Goal: Book appointment/travel/reservation

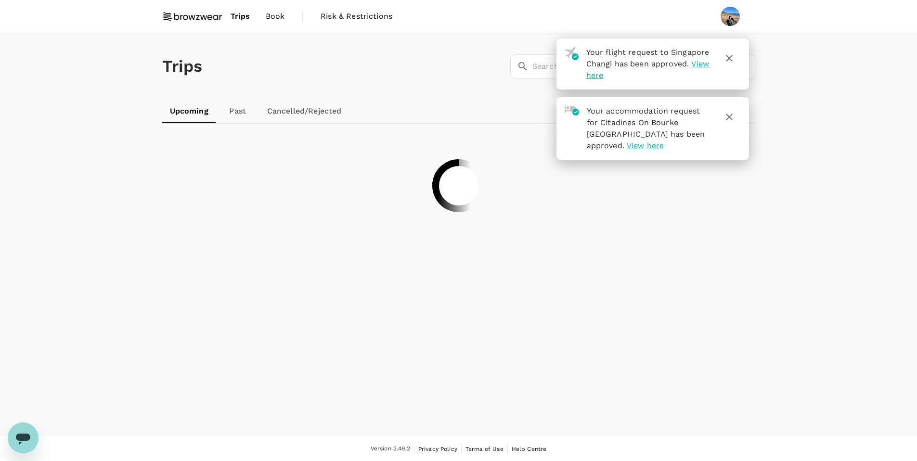
click at [280, 14] on span "Book" at bounding box center [275, 17] width 19 height 12
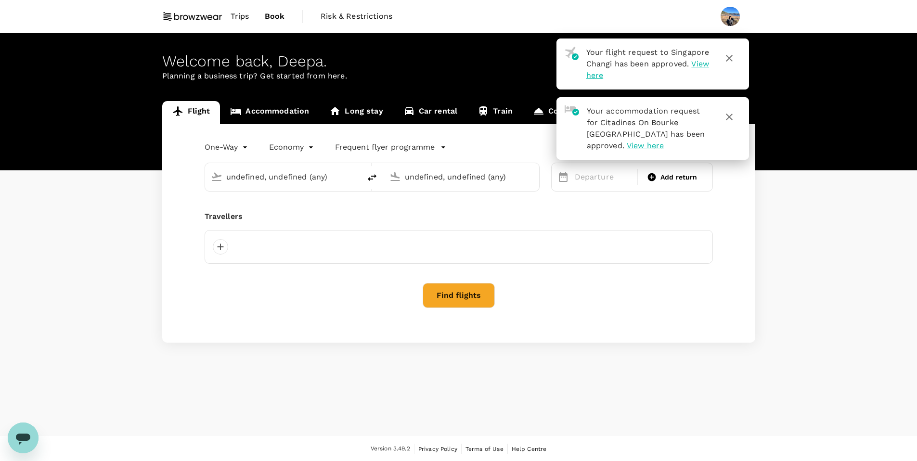
click at [246, 16] on span "Trips" at bounding box center [240, 17] width 19 height 12
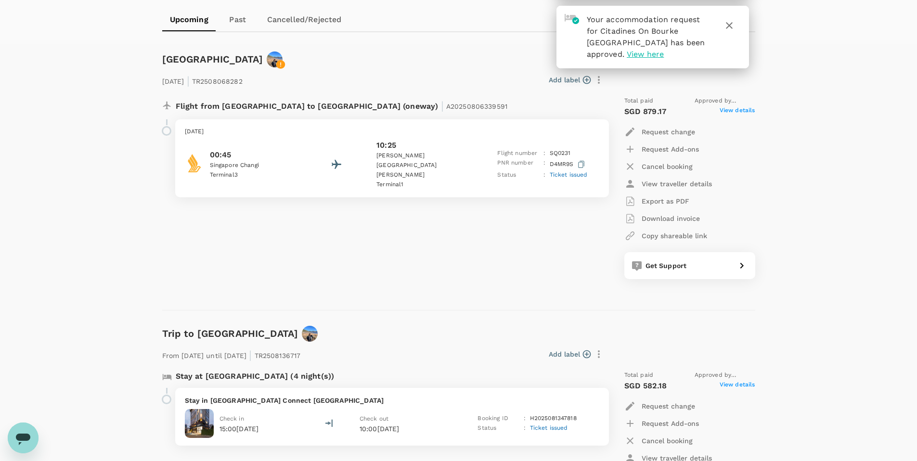
scroll to position [195, 0]
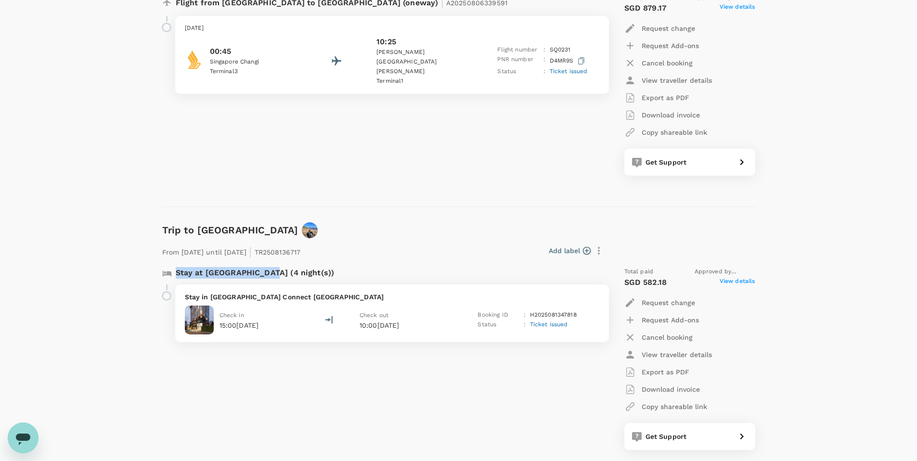
drag, startPoint x: 383, startPoint y: 264, endPoint x: 266, endPoint y: 275, distance: 117.0
click at [266, 275] on div "Stay at [GEOGRAPHIC_DATA] (4 night(s))" at bounding box center [379, 271] width 450 height 25
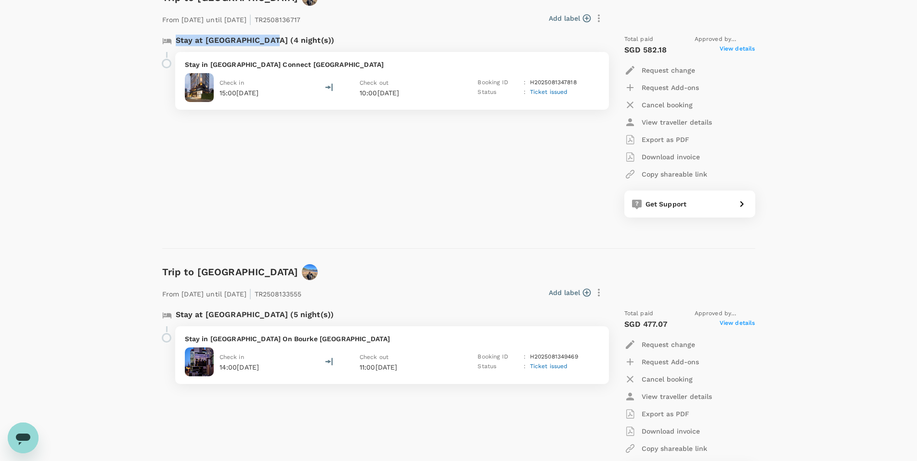
scroll to position [492, 0]
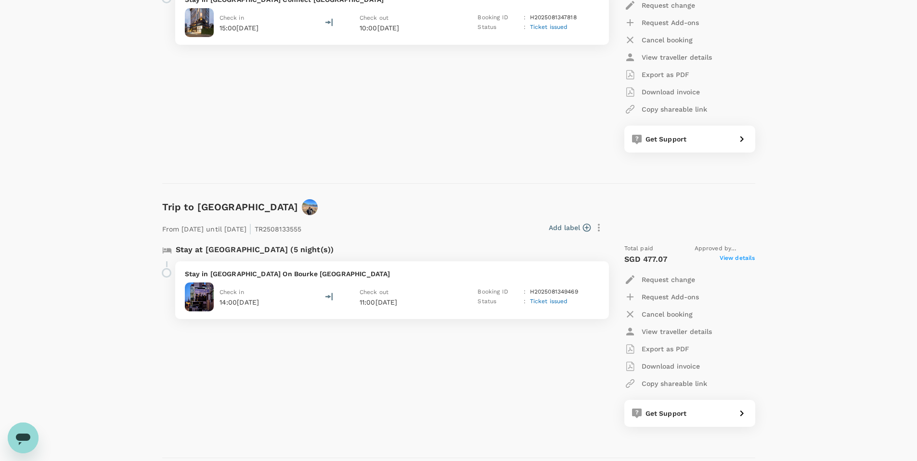
drag, startPoint x: 377, startPoint y: 250, endPoint x: 237, endPoint y: 257, distance: 140.7
click at [237, 257] on div "Stay at [GEOGRAPHIC_DATA] (5 night(s))" at bounding box center [383, 252] width 443 height 17
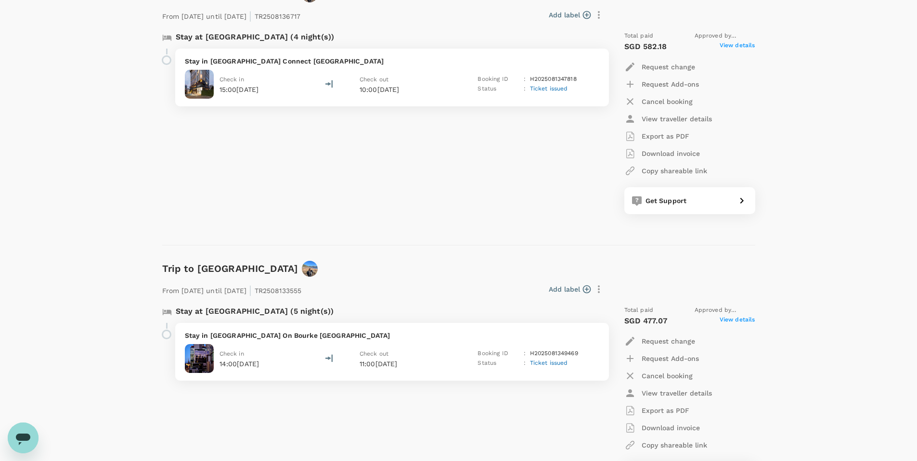
scroll to position [201, 0]
